Goal: Browse casually: Explore the website without a specific task or goal

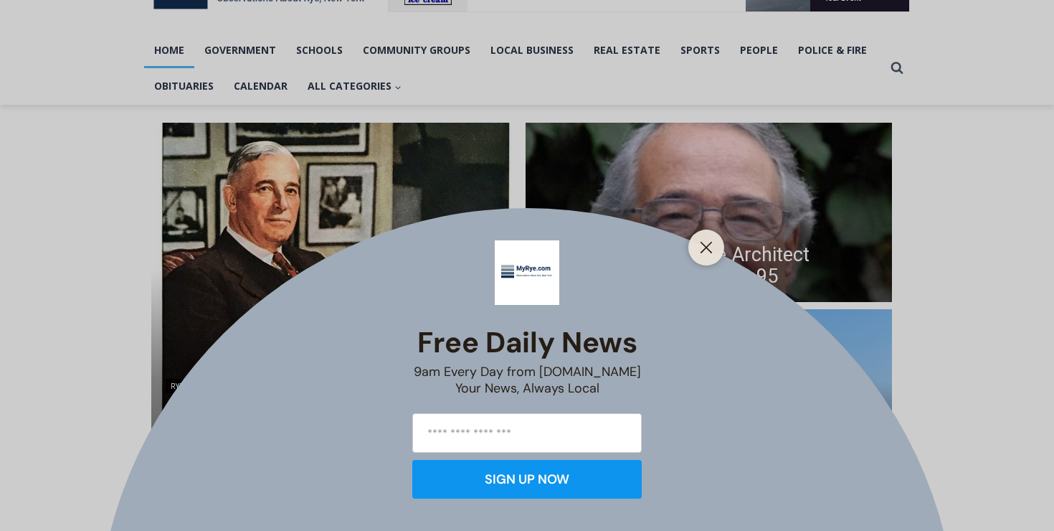
scroll to position [288, 0]
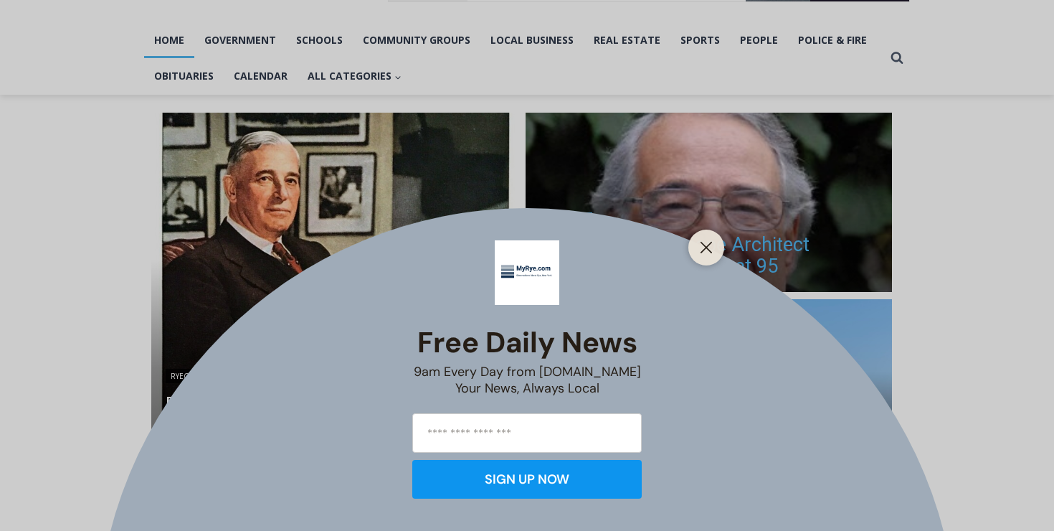
click at [714, 249] on button "Close" at bounding box center [707, 247] width 20 height 20
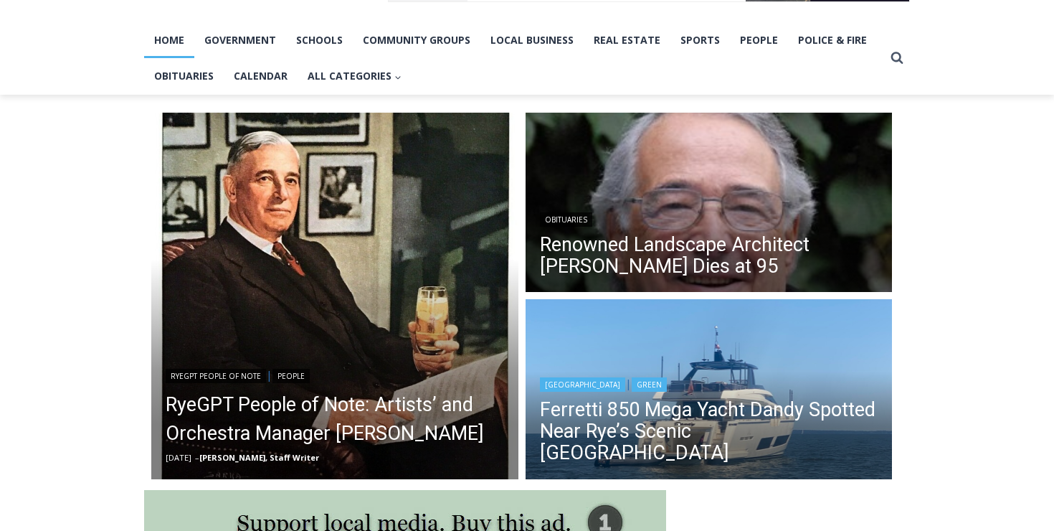
click at [714, 363] on img "Read More Ferretti 850 Mega Yacht Dandy Spotted Near Rye’s Scenic Parsonage Poi…" at bounding box center [709, 391] width 367 height 184
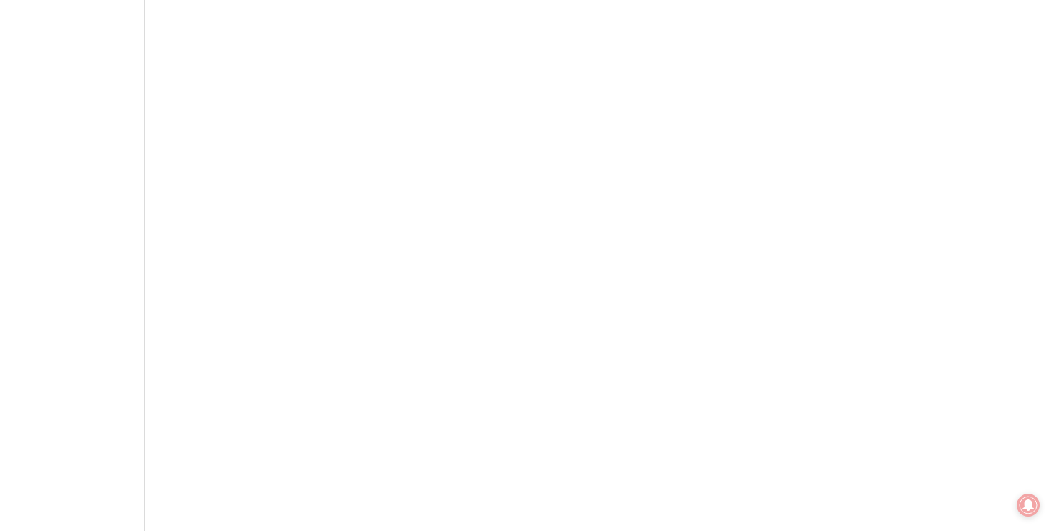
scroll to position [3503, 0]
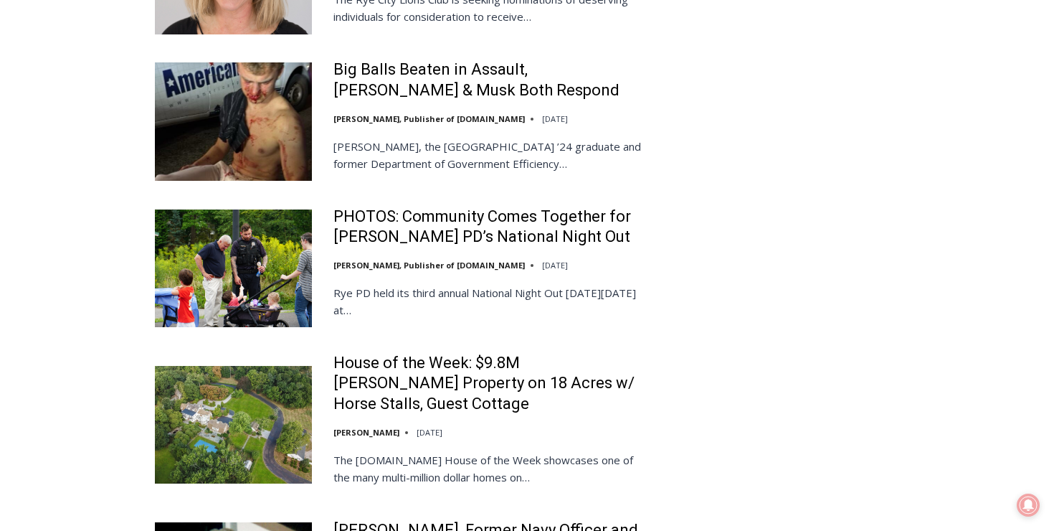
scroll to position [3043, 0]
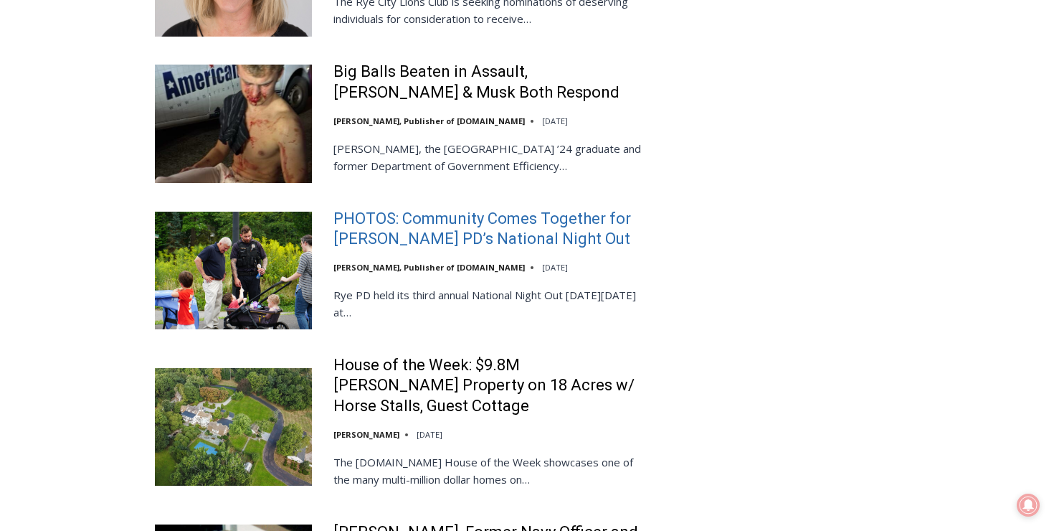
click at [405, 209] on link "PHOTOS: Community Comes Together for [PERSON_NAME] PD’s National Night Out" at bounding box center [491, 229] width 315 height 41
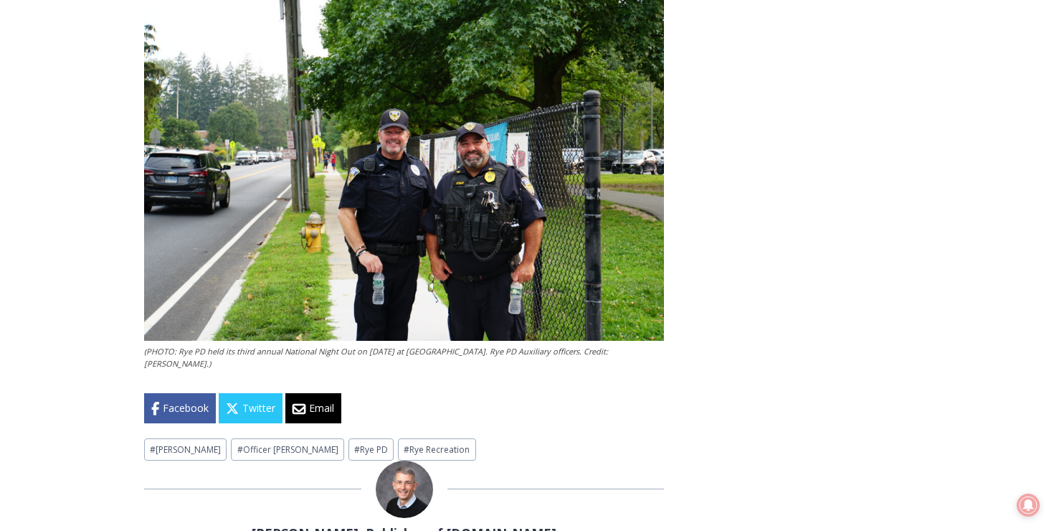
scroll to position [5909, 0]
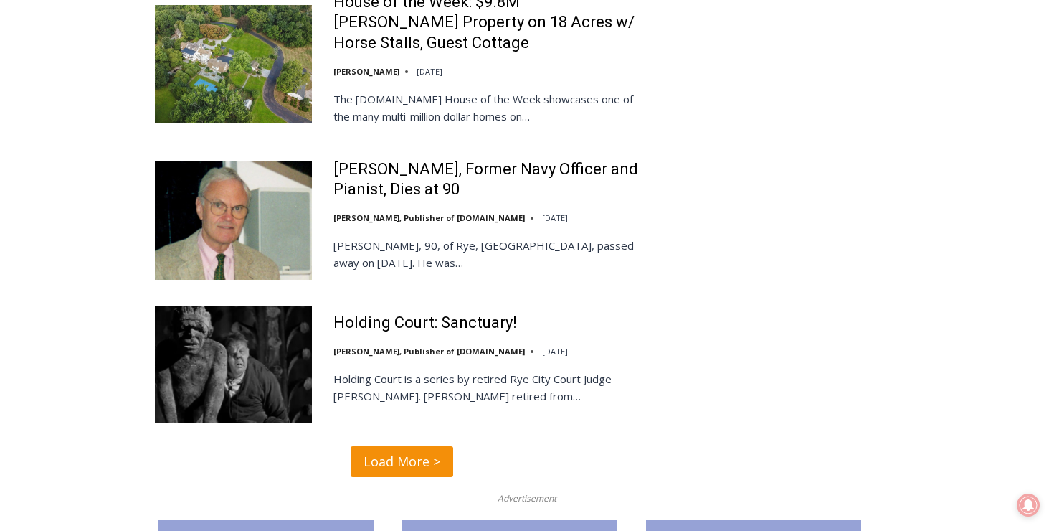
scroll to position [3407, 0]
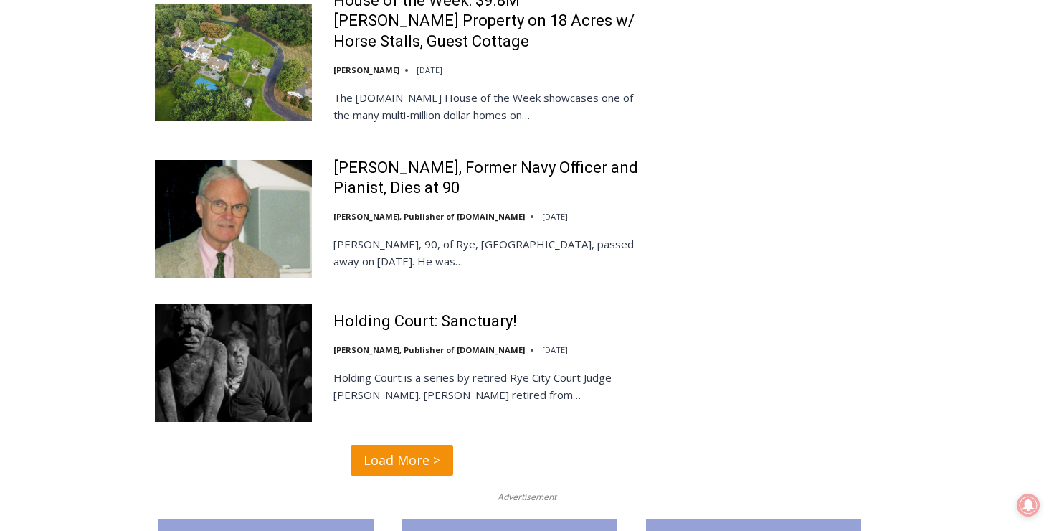
click at [415, 450] on span "Load More >" at bounding box center [402, 460] width 77 height 21
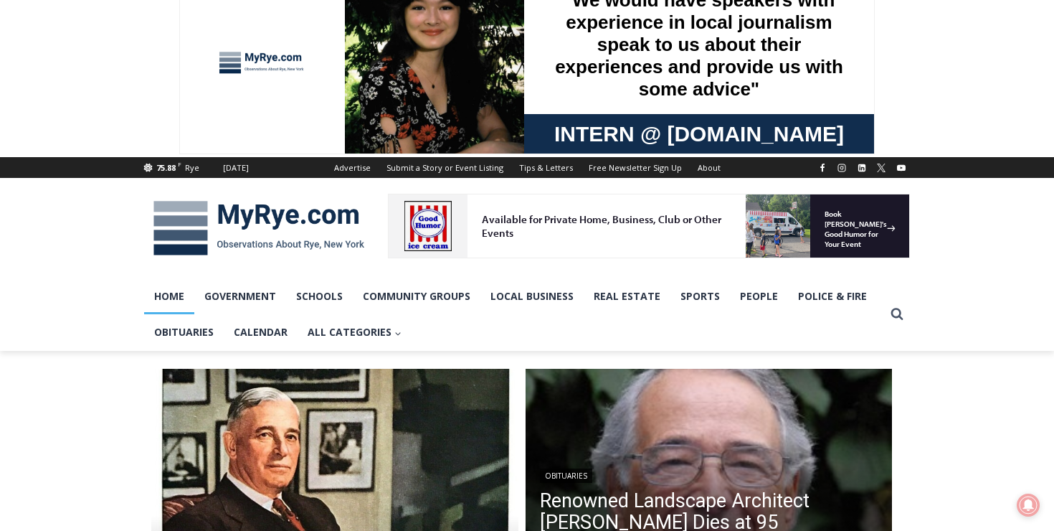
scroll to position [0, 0]
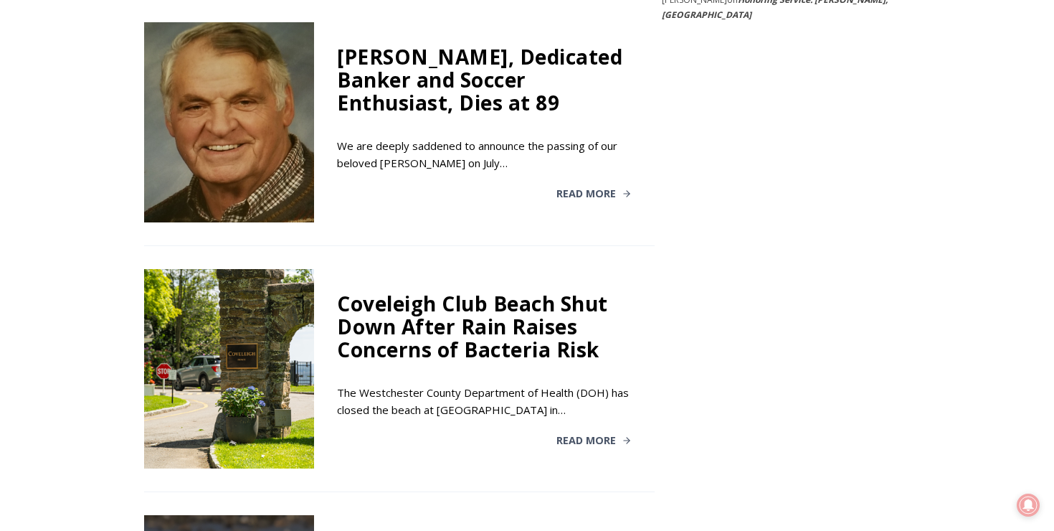
scroll to position [2601, 0]
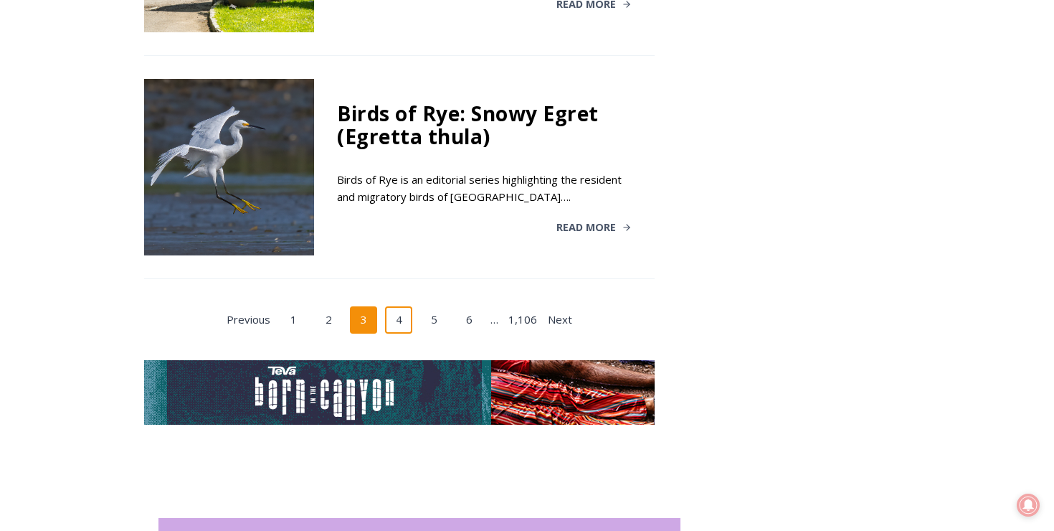
click at [399, 306] on link "4" at bounding box center [398, 319] width 27 height 27
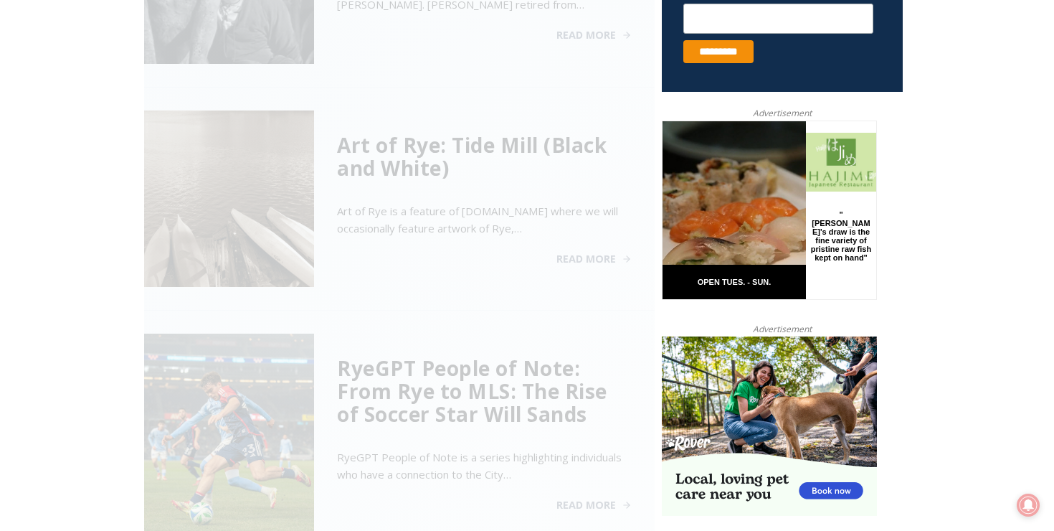
scroll to position [579, 0]
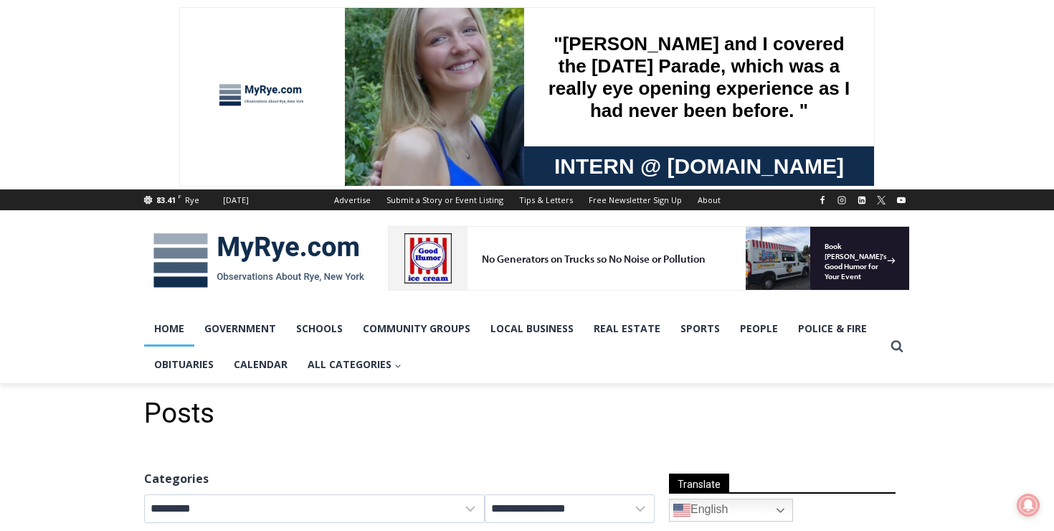
click at [178, 336] on link "Home" at bounding box center [169, 329] width 50 height 36
